Goal: Information Seeking & Learning: Learn about a topic

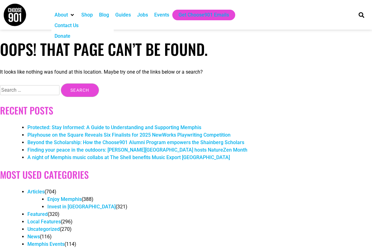
click at [21, 18] on img at bounding box center [14, 14] width 23 height 23
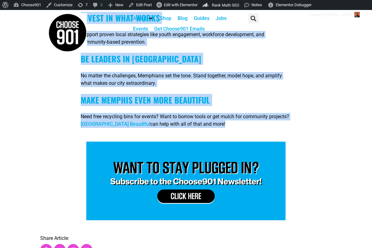
scroll to position [1543, 0]
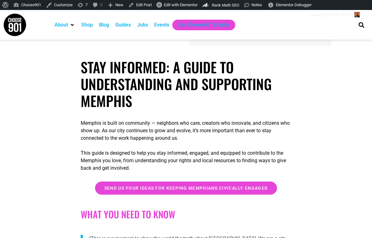
scroll to position [89, 0]
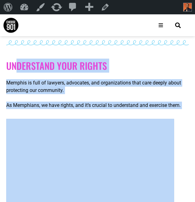
scroll to position [389, 0]
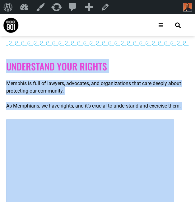
drag, startPoint x: 68, startPoint y: 154, endPoint x: 3, endPoint y: 69, distance: 107.4
copy div "Understand Your Rights Memphis is full of lawyers, advocates, and organizations…"
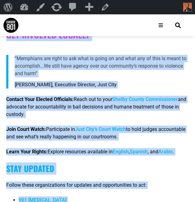
scroll to position [793, 0]
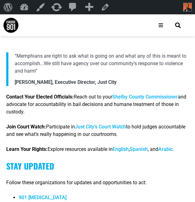
click at [22, 83] on cite "[PERSON_NAME], Executive Director, Just City" at bounding box center [66, 82] width 102 height 7
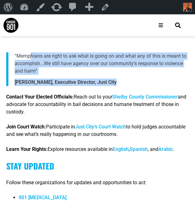
drag, startPoint x: 128, startPoint y: 81, endPoint x: 15, endPoint y: 52, distance: 116.8
click at [15, 52] on blockquote "“Memphians are right to ask what is going on and what any of this is meant to a…" at bounding box center [97, 69] width 183 height 34
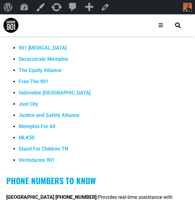
scroll to position [929, 0]
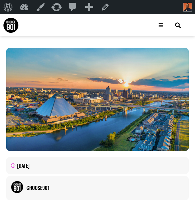
scroll to position [929, 0]
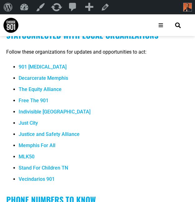
click at [120, 105] on li "Free The 901" at bounding box center [104, 102] width 171 height 11
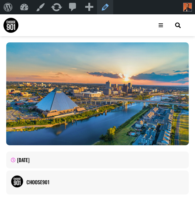
scroll to position [0, 0]
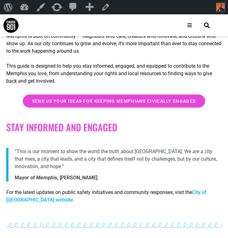
scroll to position [238, 0]
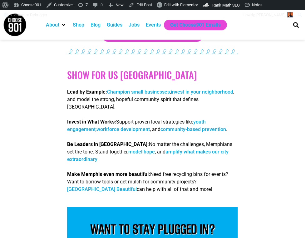
scroll to position [1304, 0]
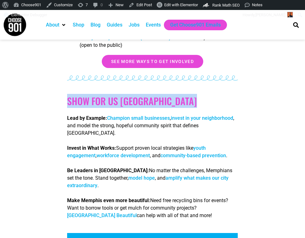
drag, startPoint x: 67, startPoint y: 107, endPoint x: 123, endPoint y: 115, distance: 56.3
click at [123, 115] on div "Show for us Memphis Lead by Example: Champion small businesses , invest in your…" at bounding box center [152, 157] width 170 height 124
click at [80, 107] on h2 "Show for us [GEOGRAPHIC_DATA]" at bounding box center [152, 100] width 170 height 11
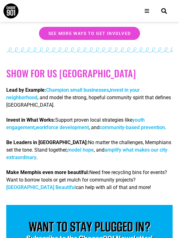
scroll to position [1367, 0]
